Goal: Check status: Check status

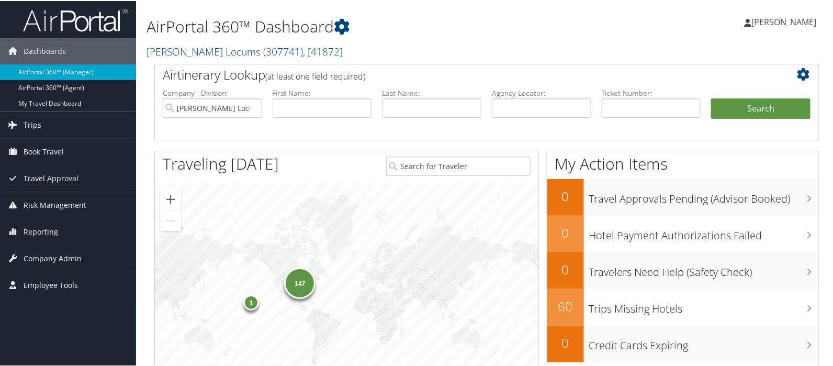
click at [164, 48] on link "Hayes Locums ( 307741 ) , [ 41872 ]" at bounding box center [244, 50] width 196 height 14
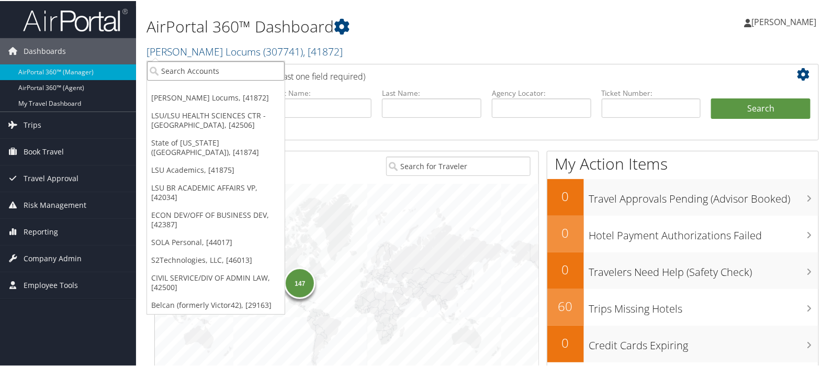
click at [167, 63] on input "search" at bounding box center [216, 69] width 138 height 19
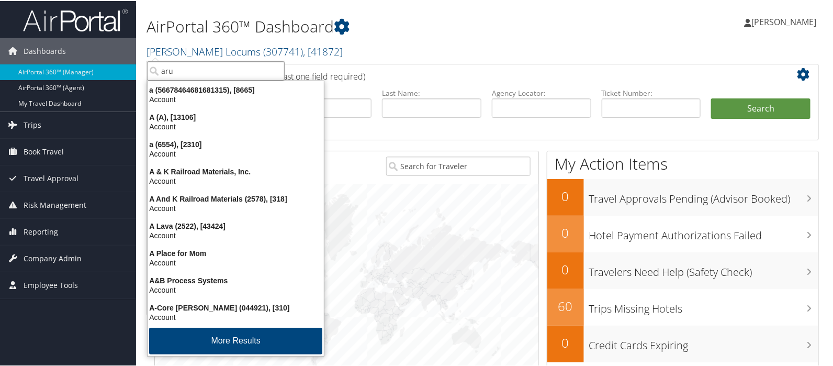
type input "arup"
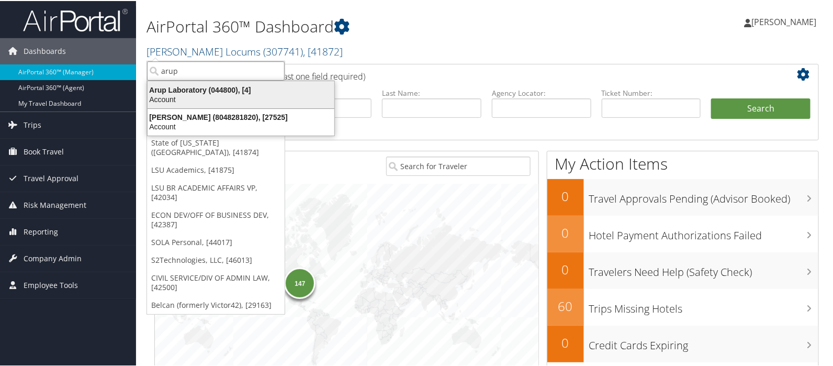
click at [167, 88] on div "Arup Laboratory (044800), [4]" at bounding box center [240, 88] width 199 height 9
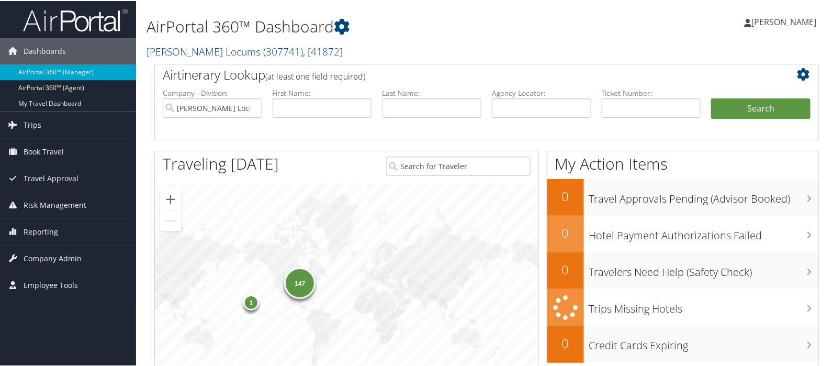
click at [170, 53] on link "Hayes Locums ( 307741 ) , [ 41872 ]" at bounding box center [244, 50] width 196 height 14
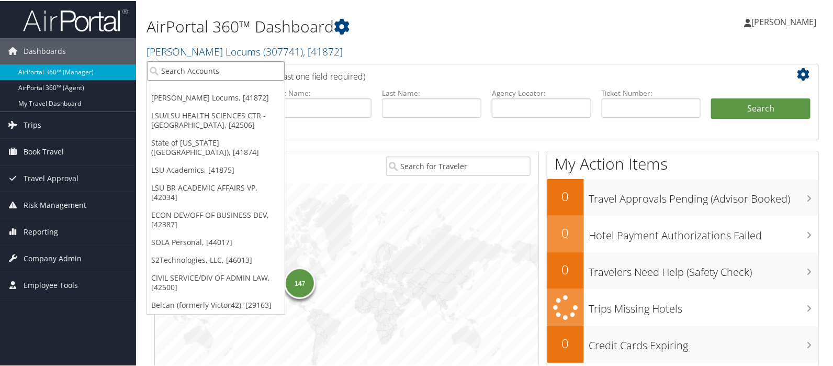
click at [169, 77] on input "search" at bounding box center [216, 69] width 138 height 19
type input "arup"
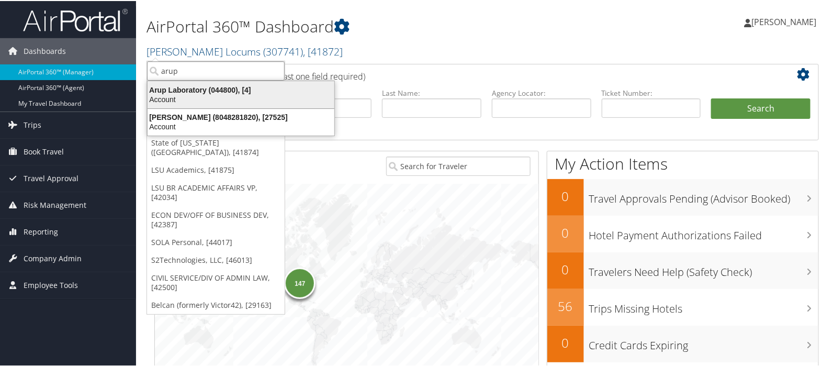
click at [177, 88] on div "Arup Laboratory (044800), [4]" at bounding box center [240, 88] width 199 height 9
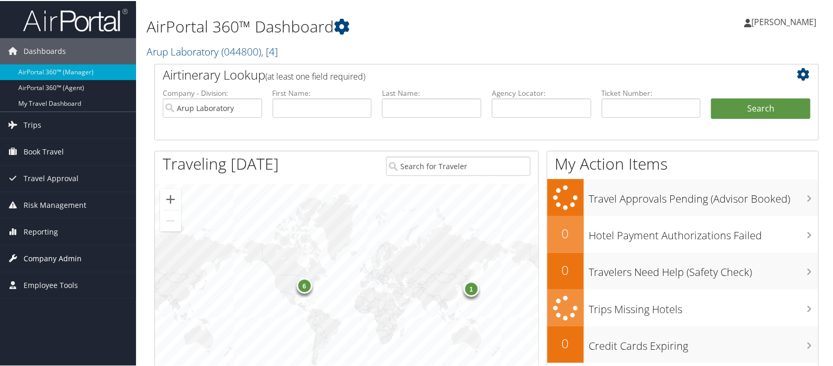
click at [61, 253] on span "Company Admin" at bounding box center [53, 257] width 58 height 26
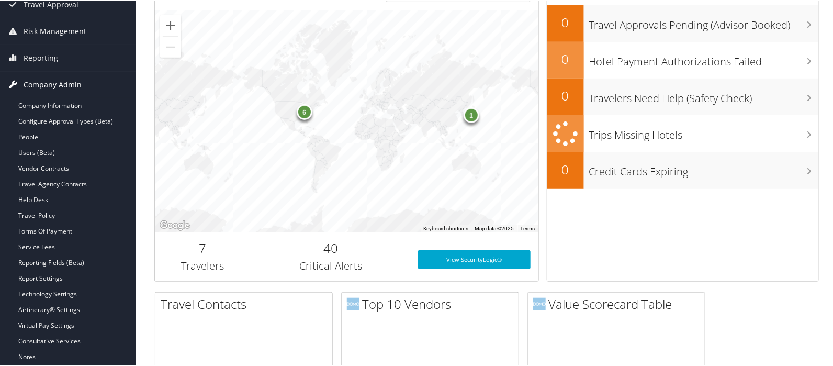
scroll to position [174, 0]
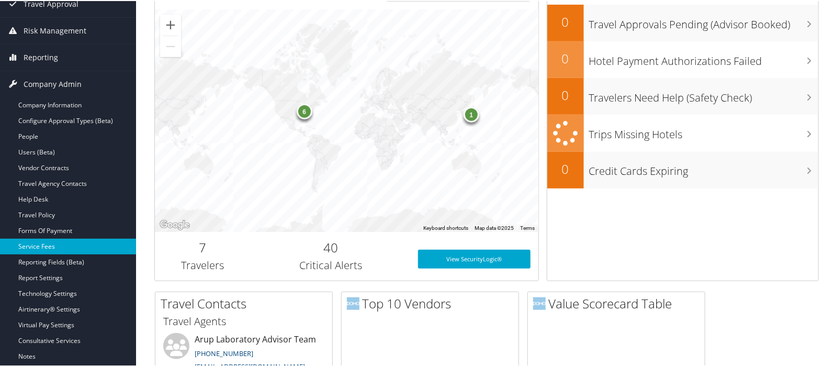
click at [54, 247] on link "Service Fees" at bounding box center [68, 245] width 136 height 16
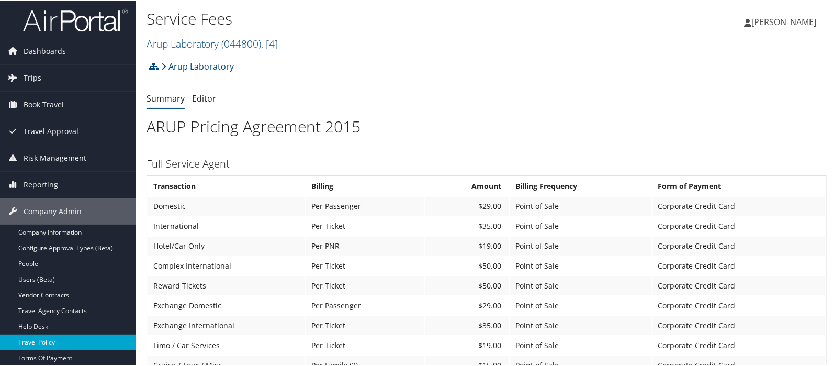
scroll to position [174, 0]
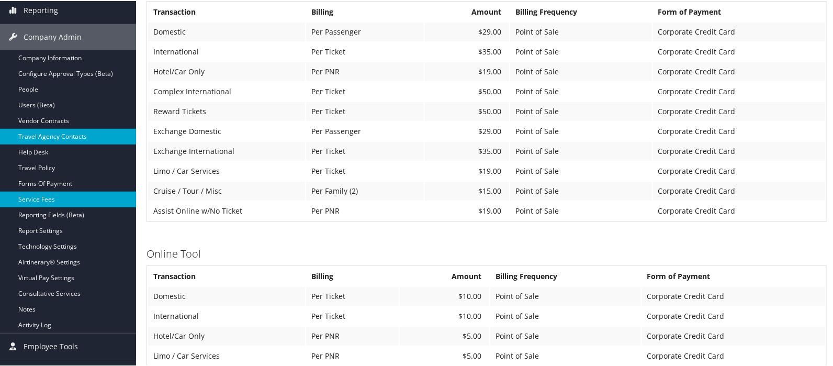
click at [39, 140] on link "Travel Agency Contacts" at bounding box center [68, 136] width 136 height 16
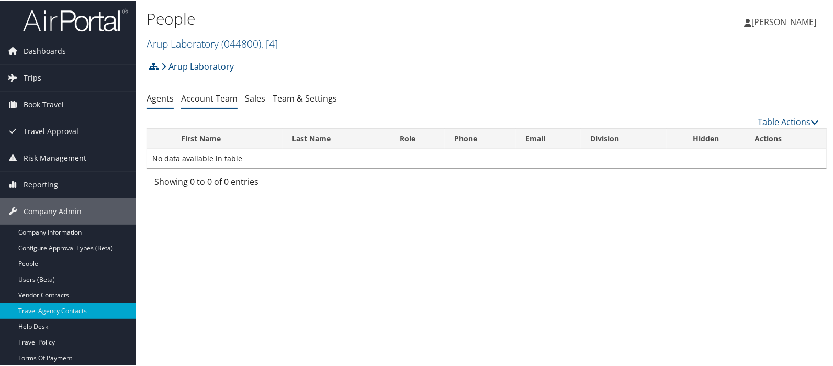
click at [201, 97] on link "Account Team" at bounding box center [209, 98] width 56 height 12
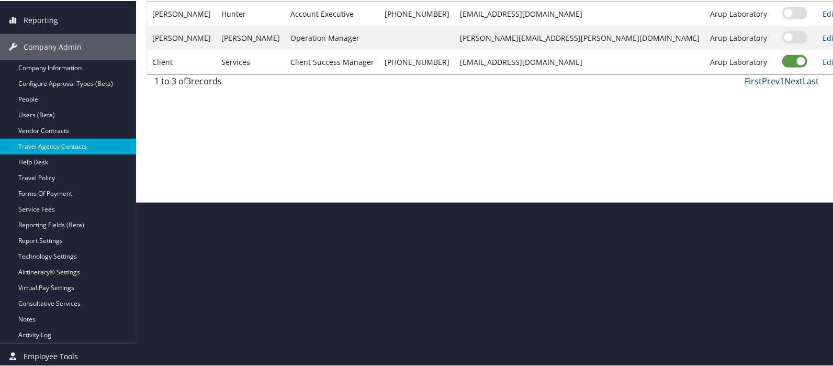
scroll to position [166, 0]
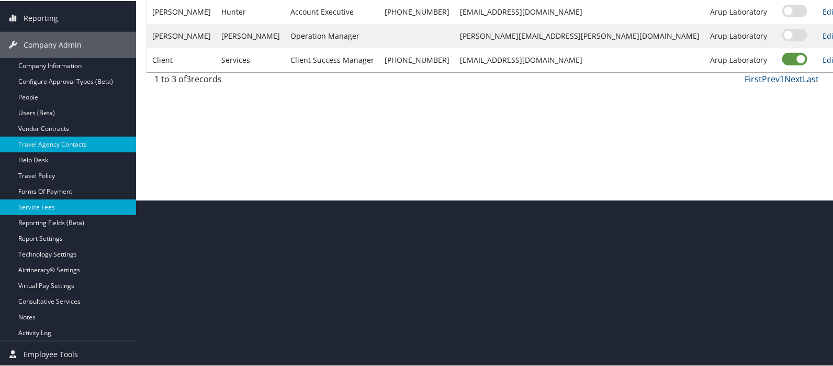
click at [37, 204] on link "Service Fees" at bounding box center [68, 206] width 136 height 16
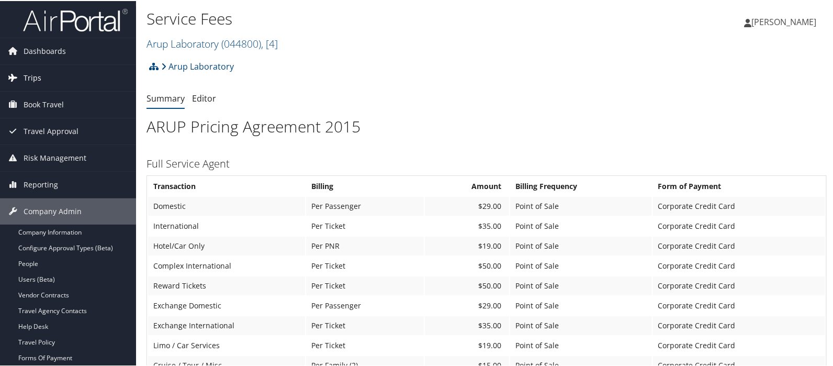
click at [32, 79] on span "Trips" at bounding box center [33, 77] width 18 height 26
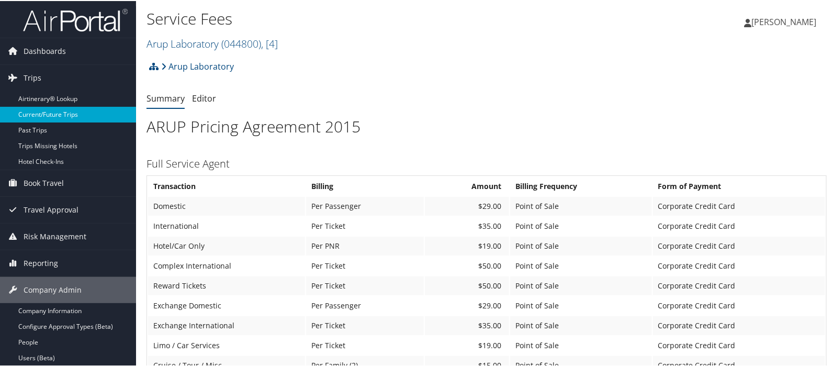
click at [42, 113] on link "Current/Future Trips" at bounding box center [68, 114] width 136 height 16
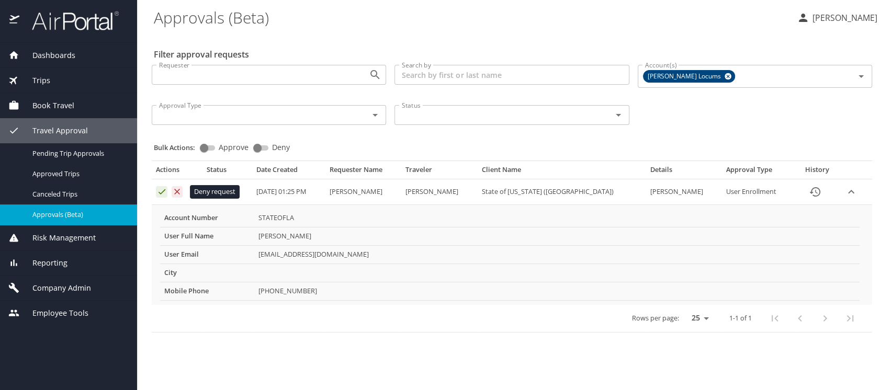
click at [175, 190] on icon "Approval table" at bounding box center [178, 192] width 6 height 6
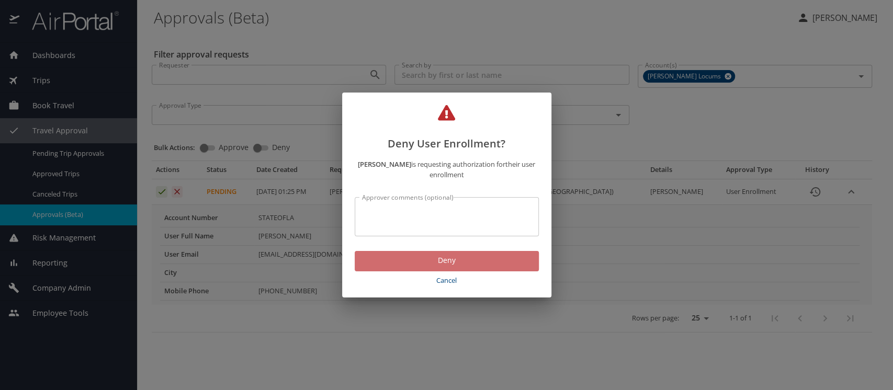
click at [451, 266] on span "Deny" at bounding box center [446, 260] width 167 height 13
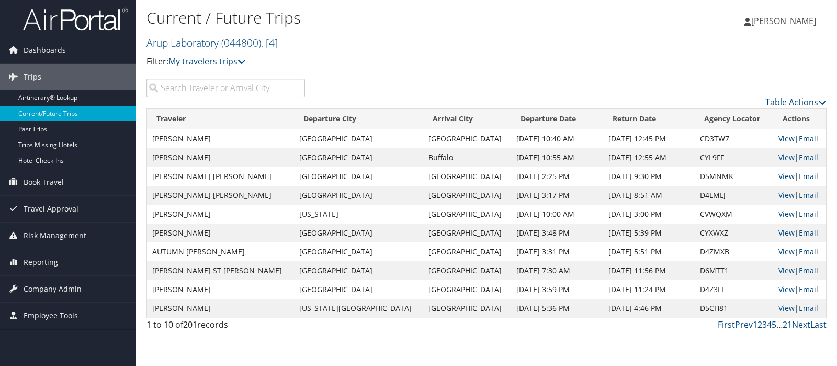
click at [778, 138] on link "View" at bounding box center [786, 138] width 16 height 10
click at [778, 156] on link "View" at bounding box center [786, 157] width 16 height 10
click at [778, 178] on link "View" at bounding box center [786, 176] width 16 height 10
click at [778, 310] on link "View" at bounding box center [786, 308] width 16 height 10
click at [778, 232] on link "View" at bounding box center [786, 232] width 16 height 10
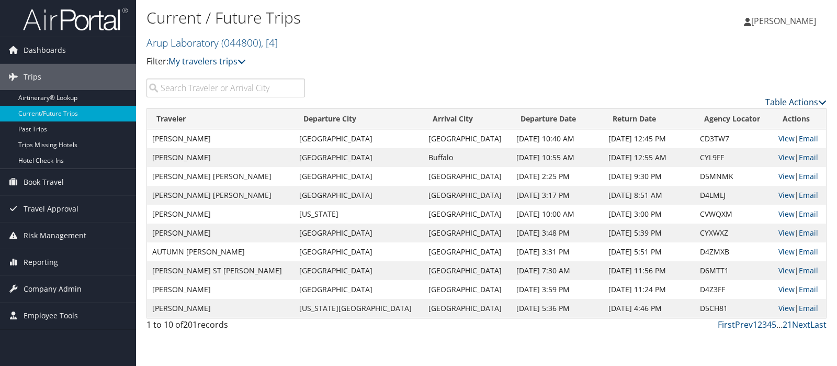
click at [783, 102] on link "Table Actions" at bounding box center [795, 102] width 61 height 12
click at [739, 136] on link "Column Visibility" at bounding box center [754, 136] width 138 height 18
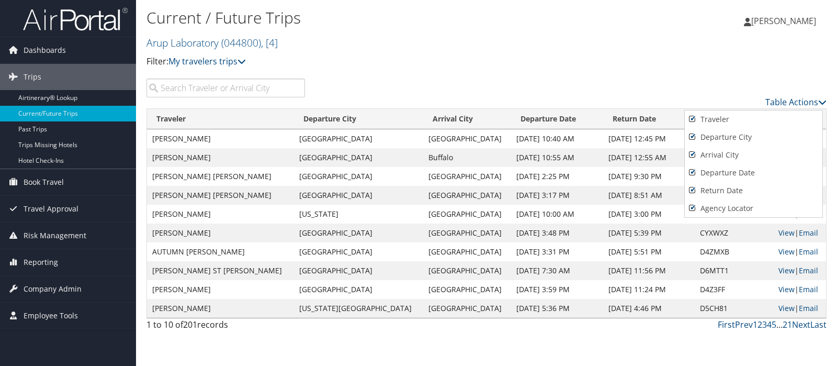
click at [715, 82] on div at bounding box center [418, 183] width 837 height 366
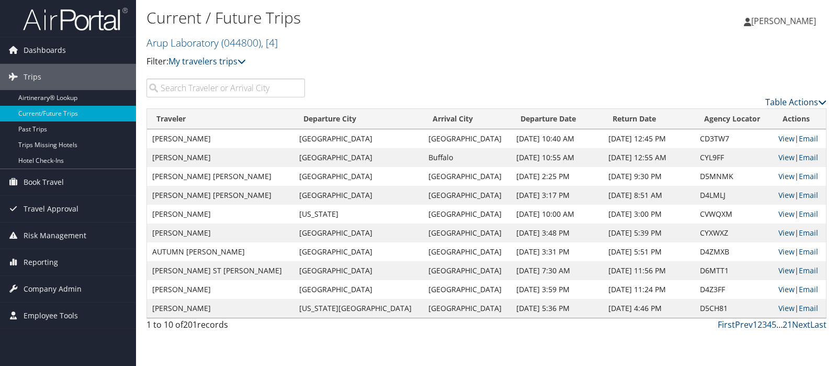
click at [789, 103] on link "Table Actions" at bounding box center [795, 102] width 61 height 12
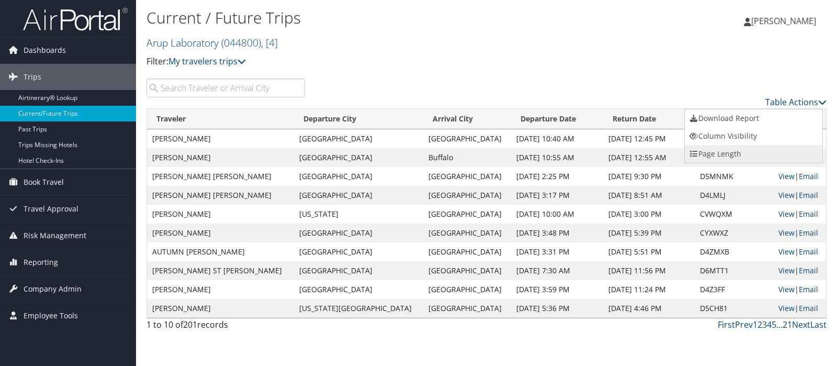
click at [728, 149] on link "Page Length" at bounding box center [754, 154] width 138 height 18
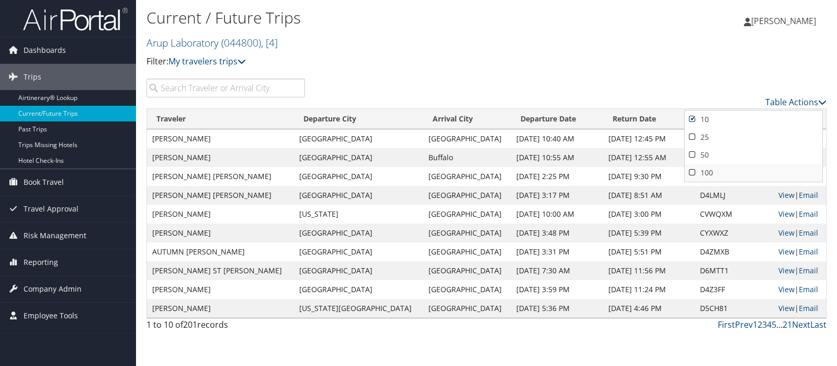
click at [691, 172] on link "100" at bounding box center [754, 173] width 138 height 18
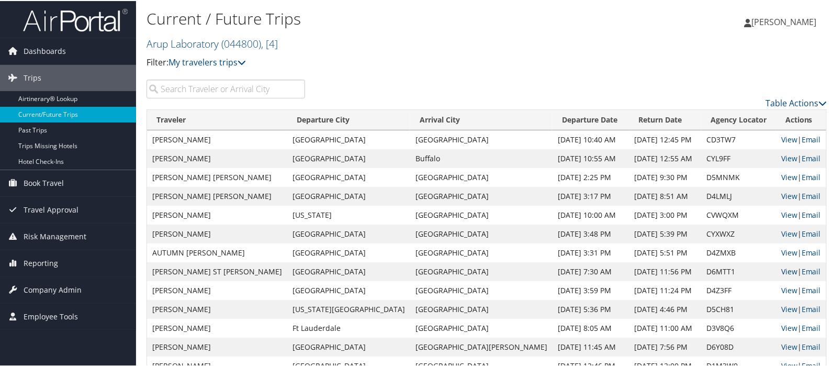
click at [781, 268] on link "View" at bounding box center [789, 270] width 16 height 10
click at [35, 96] on link "Airtinerary® Lookup" at bounding box center [68, 98] width 136 height 16
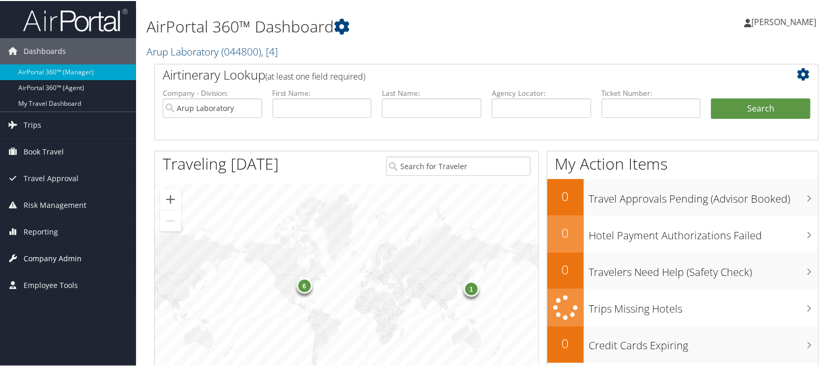
click at [76, 256] on span "Company Admin" at bounding box center [53, 257] width 58 height 26
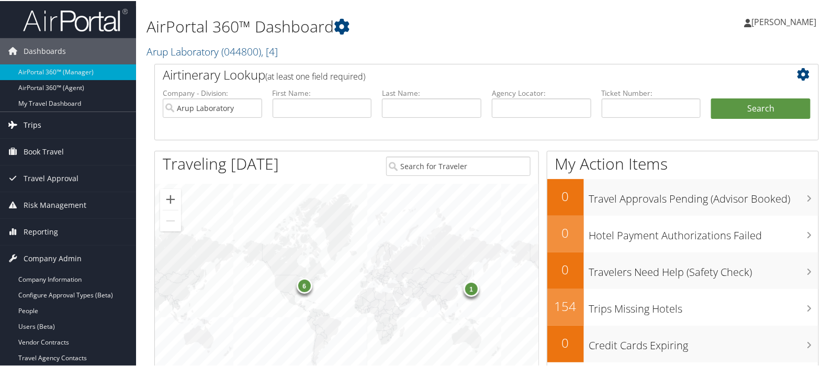
click at [36, 123] on span "Trips" at bounding box center [33, 124] width 18 height 26
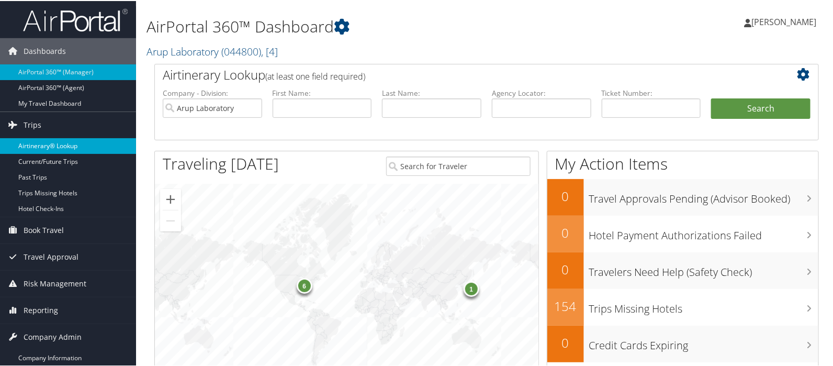
click at [38, 141] on link "Airtinerary® Lookup" at bounding box center [68, 145] width 136 height 16
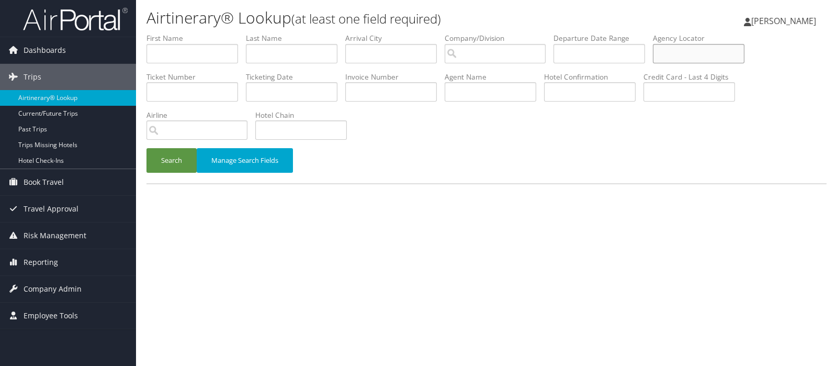
paste input "DB1CZ8"
click at [177, 160] on button "Search" at bounding box center [171, 160] width 50 height 25
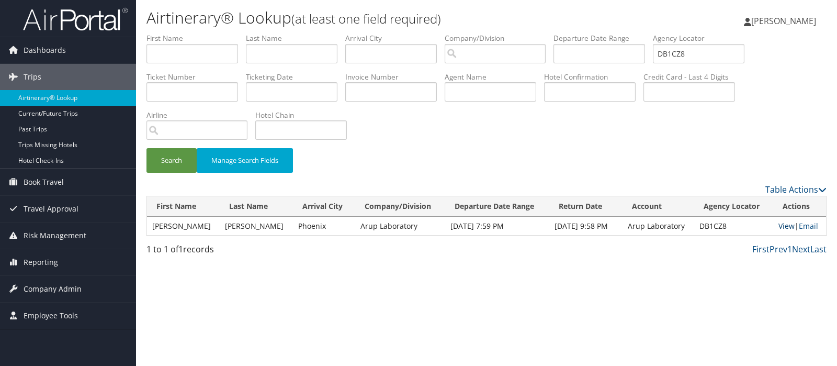
click at [778, 226] on link "View" at bounding box center [786, 226] width 16 height 10
click at [680, 53] on input "DB1CZ8" at bounding box center [699, 53] width 92 height 19
paste input "DLY"
click at [170, 162] on button "Search" at bounding box center [171, 160] width 50 height 25
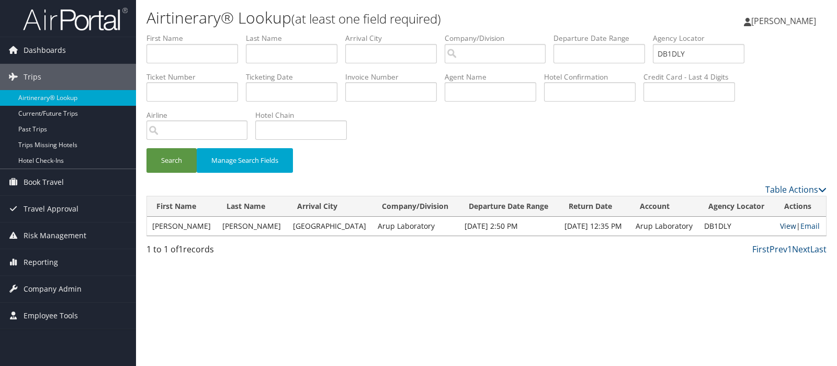
click at [780, 226] on link "View" at bounding box center [788, 226] width 16 height 10
click at [689, 50] on input "DB1DLY" at bounding box center [699, 53] width 92 height 19
paste input "FHK"
type input "DB1FHK"
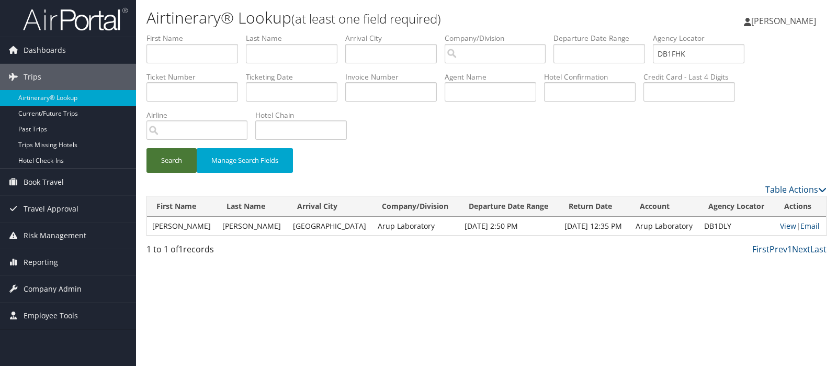
click at [174, 158] on button "Search" at bounding box center [171, 160] width 50 height 25
click at [782, 228] on link "View" at bounding box center [788, 226] width 16 height 10
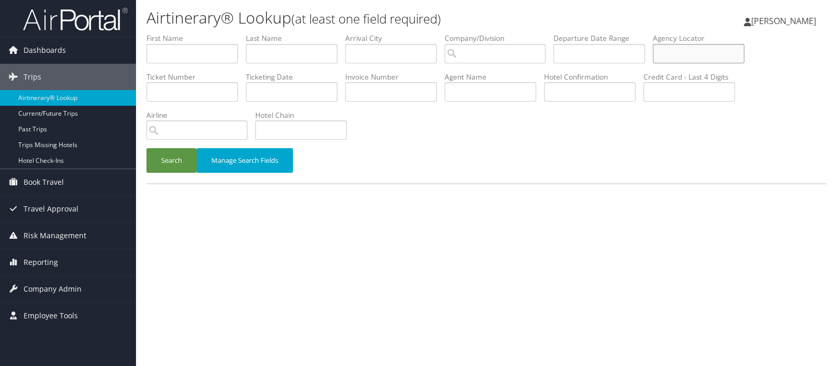
paste input "ee 7"
click at [174, 166] on button "Search" at bounding box center [171, 160] width 50 height 25
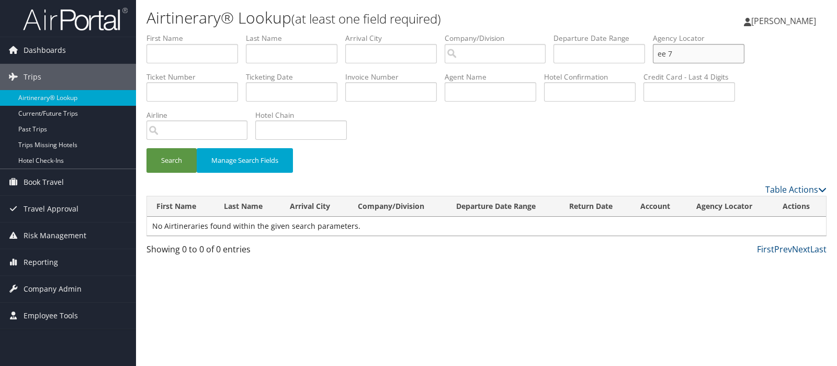
click at [680, 53] on input "ee 7" at bounding box center [699, 53] width 92 height 19
drag, startPoint x: 688, startPoint y: 50, endPoint x: 659, endPoint y: 52, distance: 28.8
click at [659, 33] on ul "First Name Last Name Departure City Arrival City Company/Division Airport/City …" at bounding box center [486, 33] width 680 height 0
drag, startPoint x: 677, startPoint y: 53, endPoint x: 684, endPoint y: 53, distance: 6.3
click at [684, 53] on input "crd" at bounding box center [699, 53] width 92 height 19
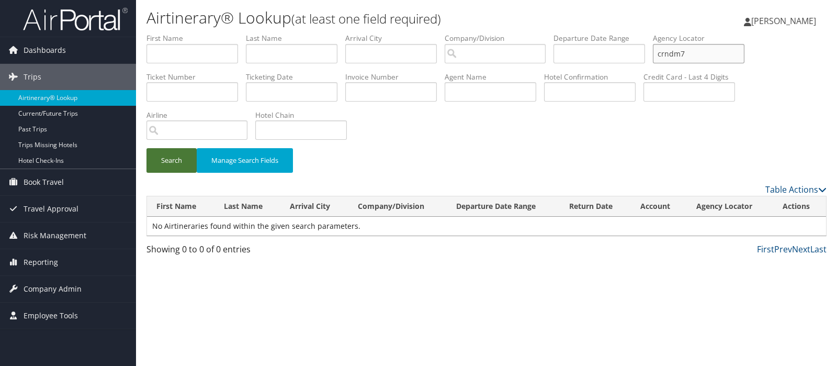
type input "crndm7"
click at [165, 161] on button "Search" at bounding box center [171, 160] width 50 height 25
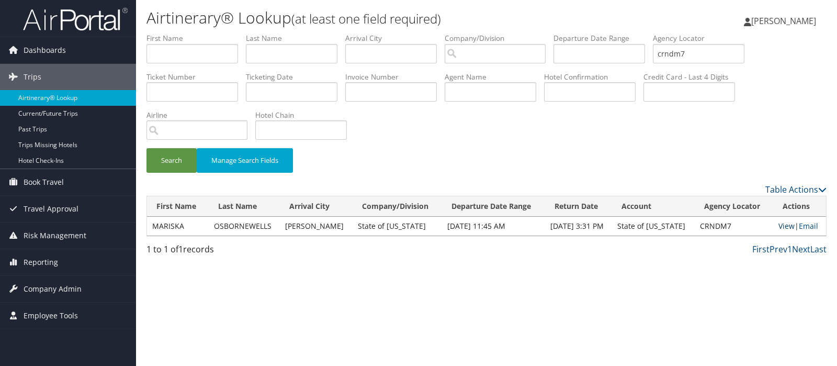
click at [782, 225] on link "View" at bounding box center [786, 226] width 16 height 10
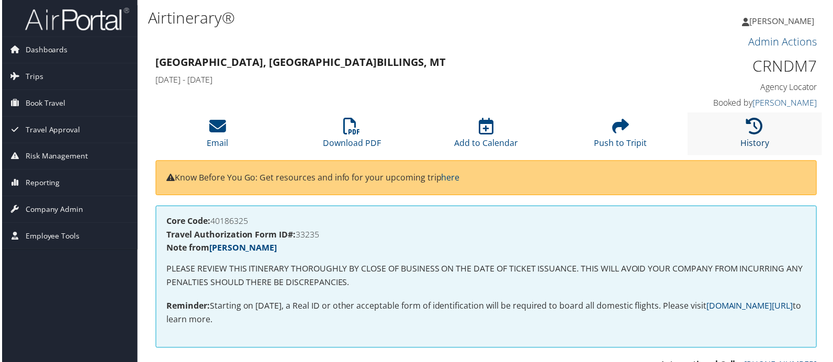
click at [753, 125] on icon at bounding box center [756, 126] width 17 height 17
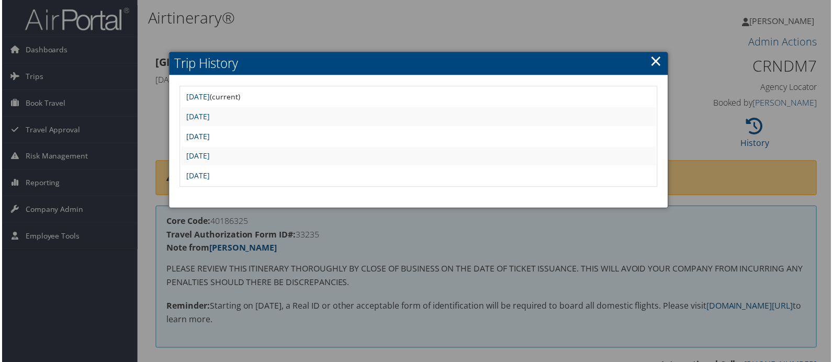
click at [209, 133] on link "[DATE]" at bounding box center [197, 137] width 24 height 10
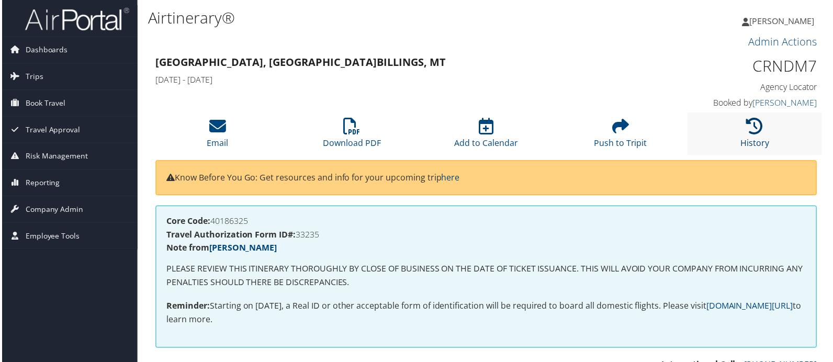
click at [752, 128] on icon at bounding box center [756, 126] width 17 height 17
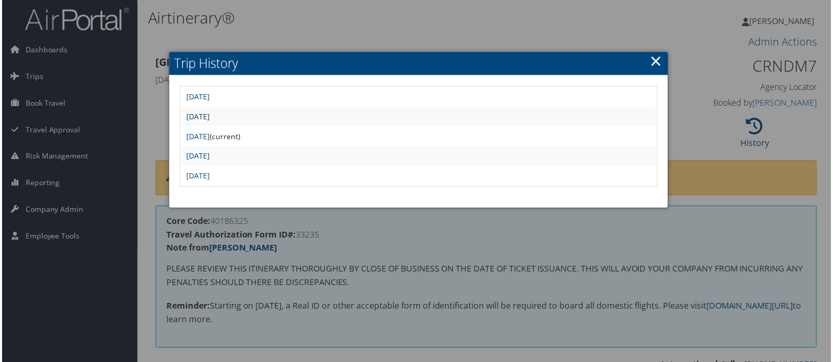
click at [209, 115] on link "[DATE]" at bounding box center [197, 117] width 24 height 10
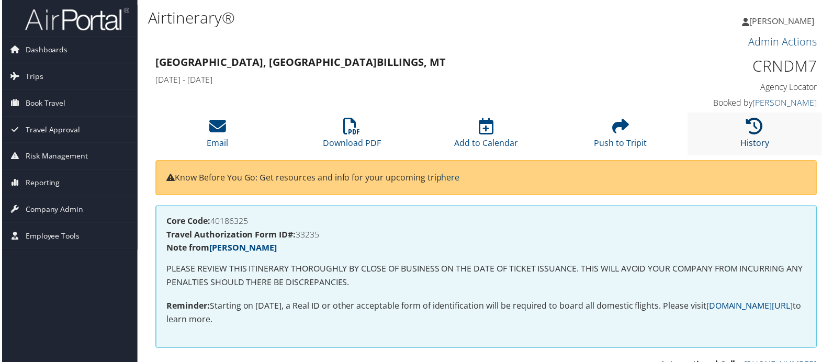
click at [750, 126] on icon at bounding box center [756, 126] width 17 height 17
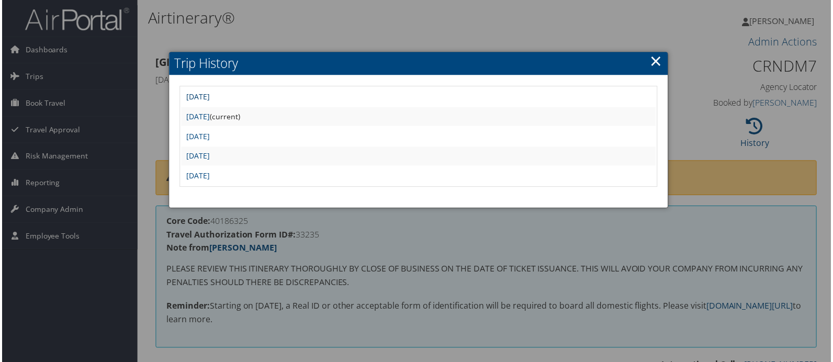
click at [209, 93] on link "[DATE]" at bounding box center [197, 97] width 24 height 10
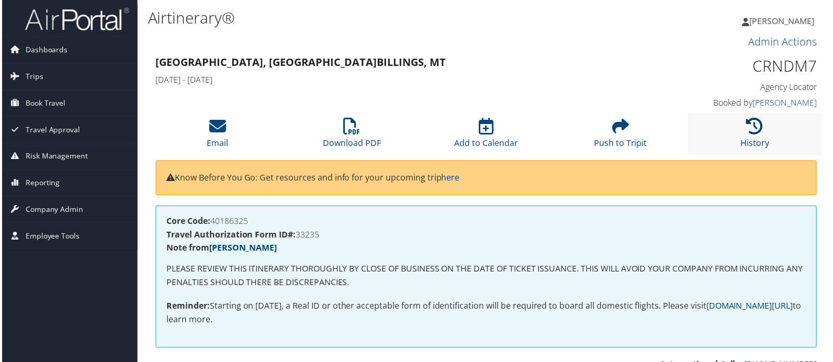
click at [756, 126] on icon at bounding box center [756, 126] width 17 height 17
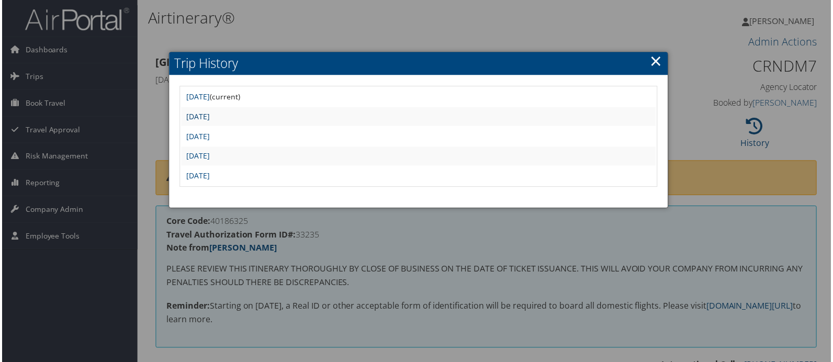
click at [209, 119] on link "[DATE]" at bounding box center [197, 117] width 24 height 10
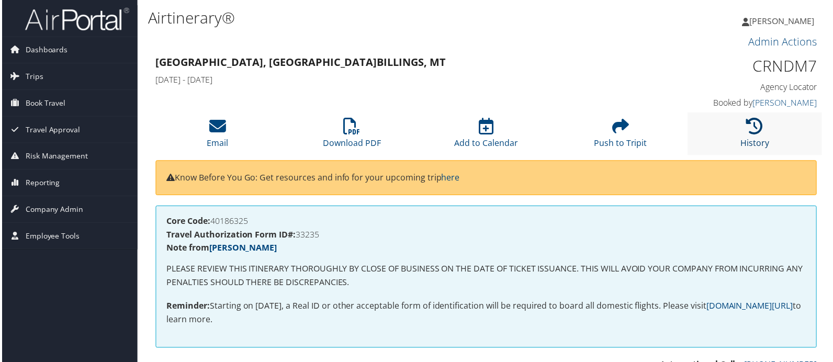
click at [748, 129] on icon at bounding box center [756, 126] width 17 height 17
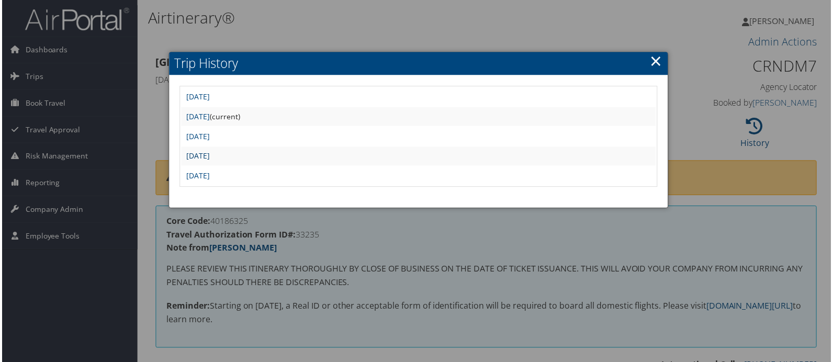
click at [209, 153] on link "[DATE]" at bounding box center [197, 157] width 24 height 10
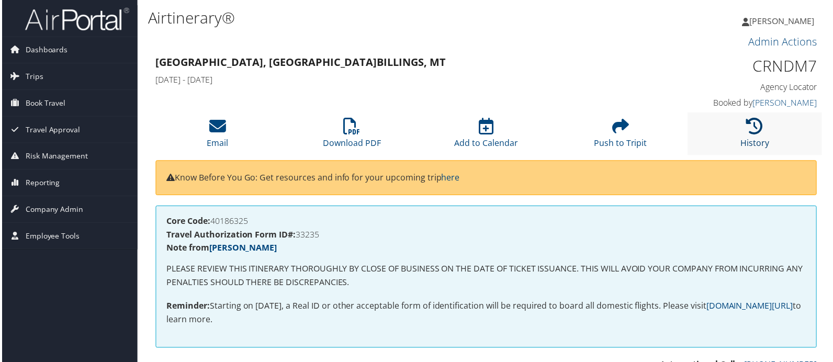
click at [754, 131] on icon at bounding box center [756, 126] width 17 height 17
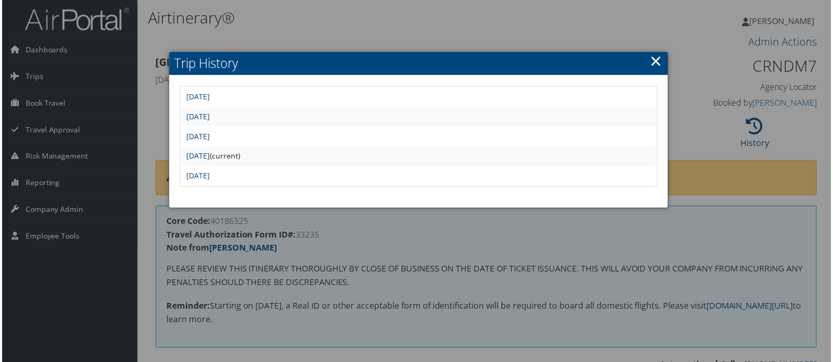
click at [209, 134] on link "[DATE]" at bounding box center [197, 137] width 24 height 10
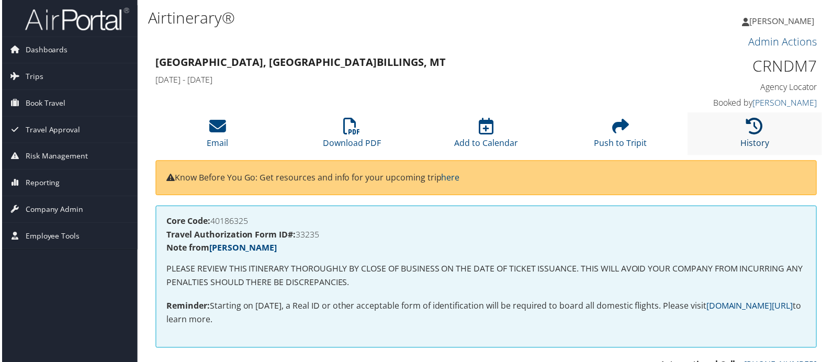
click at [757, 128] on icon at bounding box center [756, 126] width 17 height 17
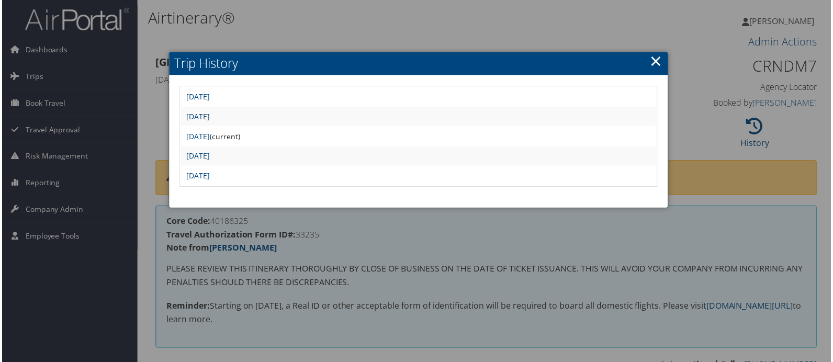
click at [209, 113] on link "[DATE]" at bounding box center [197, 117] width 24 height 10
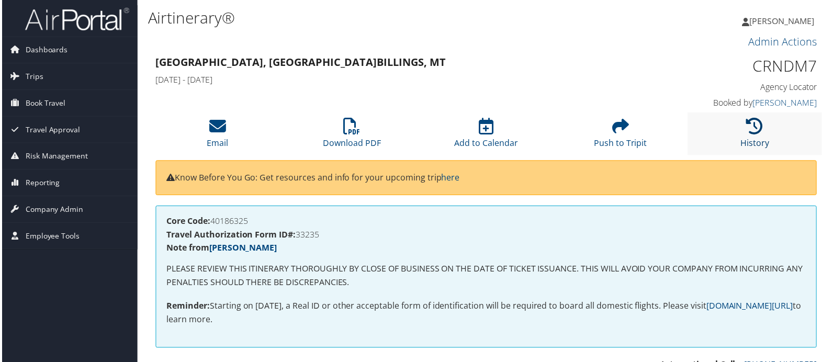
click at [756, 125] on icon at bounding box center [756, 126] width 17 height 17
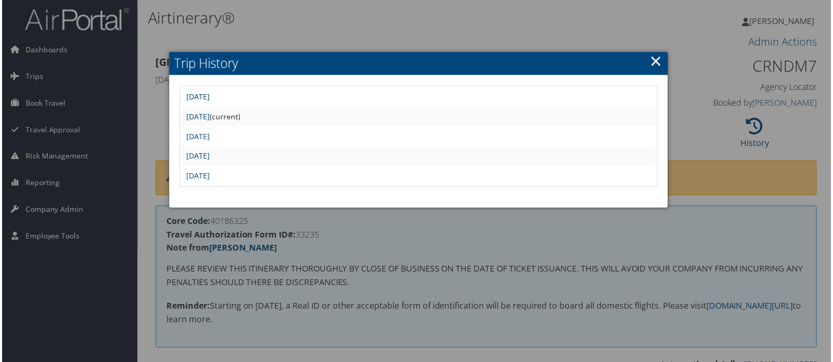
click at [209, 94] on link "Tue Aug 5 21:02:03 MDT 2025" at bounding box center [197, 97] width 24 height 10
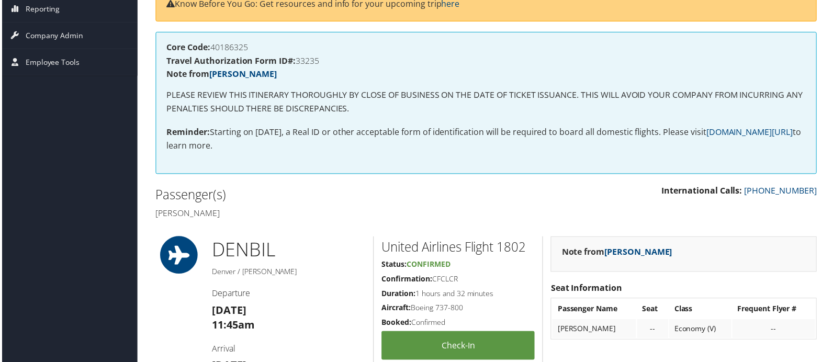
scroll to position [174, 0]
drag, startPoint x: 156, startPoint y: 215, endPoint x: 254, endPoint y: 218, distance: 97.8
click at [254, 218] on h4 "[PERSON_NAME]" at bounding box center [316, 215] width 324 height 12
copy h4 "Mariska Osbornewells"
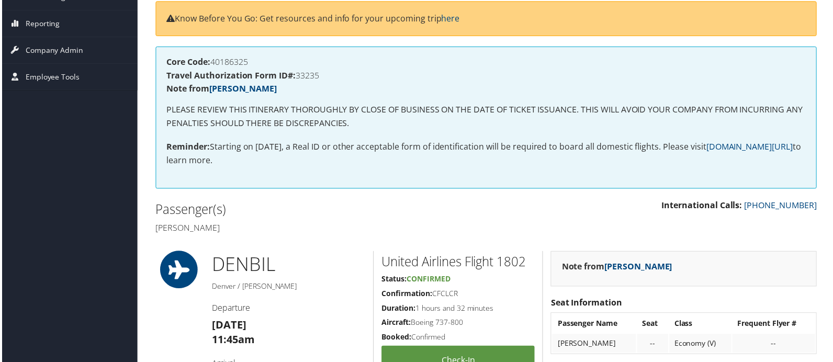
scroll to position [0, 0]
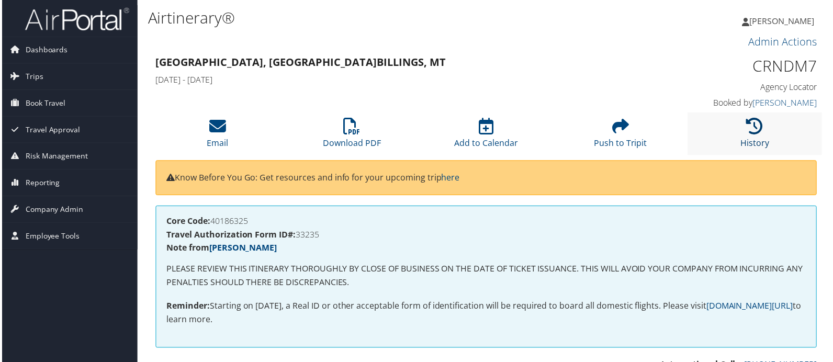
click at [758, 131] on icon at bounding box center [756, 126] width 17 height 17
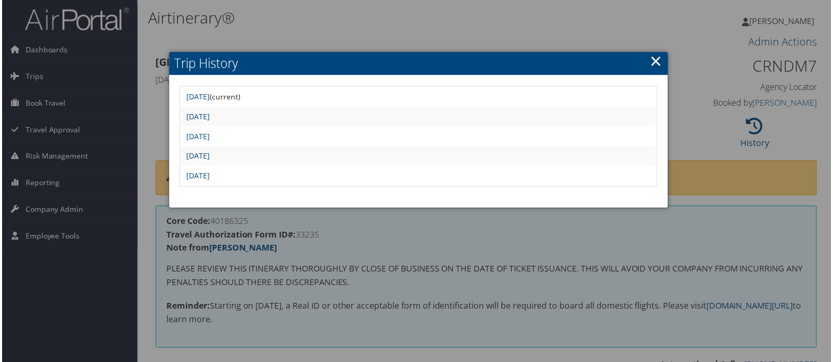
click at [652, 59] on link "×" at bounding box center [657, 61] width 12 height 21
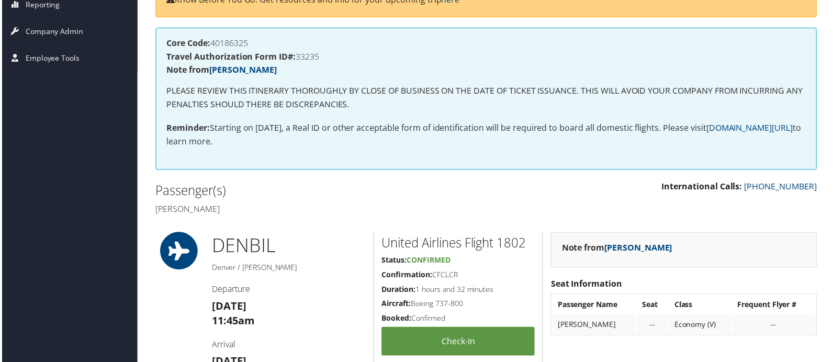
scroll to position [174, 0]
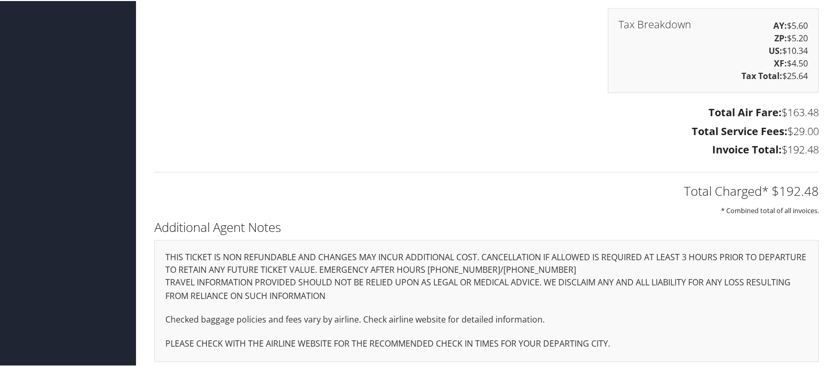
scroll to position [686, 0]
